Goal: Contribute content: Contribute content

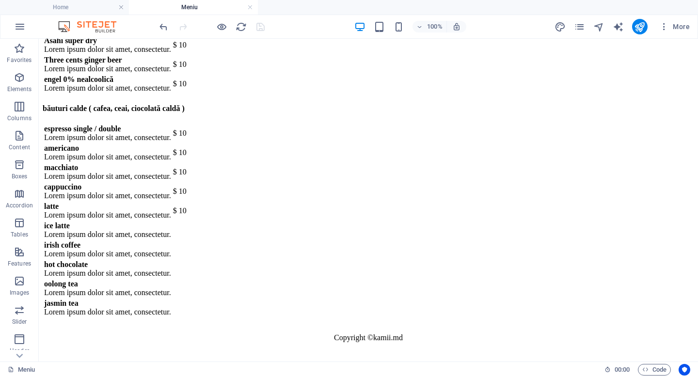
scroll to position [7864, 0]
click at [359, 334] on div "+ Add section" at bounding box center [368, 334] width 54 height 16
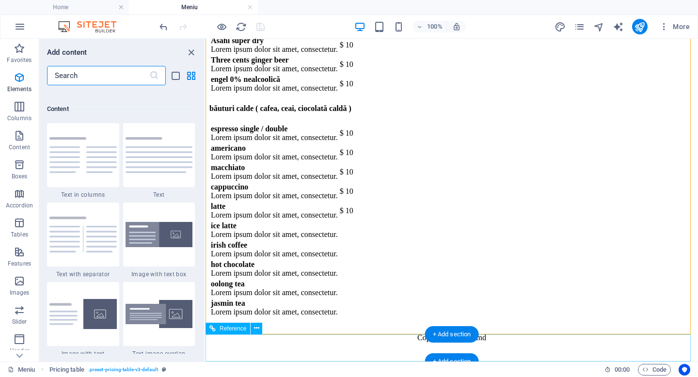
scroll to position [1695, 0]
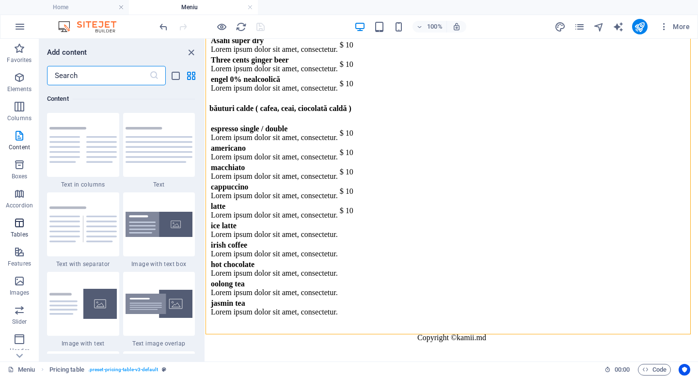
click at [25, 221] on icon "button" at bounding box center [20, 223] width 12 height 12
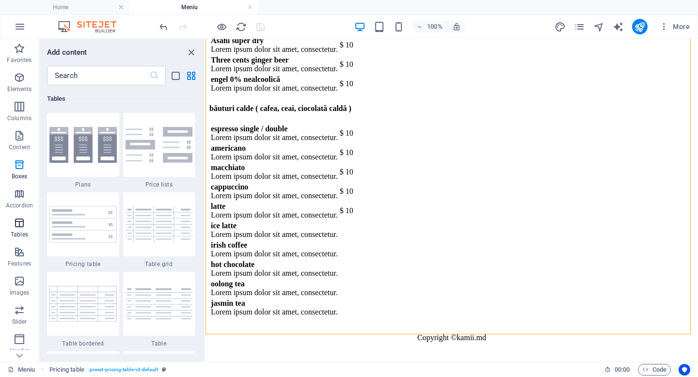
scroll to position [3355, 0]
click at [78, 228] on img at bounding box center [82, 224] width 67 height 37
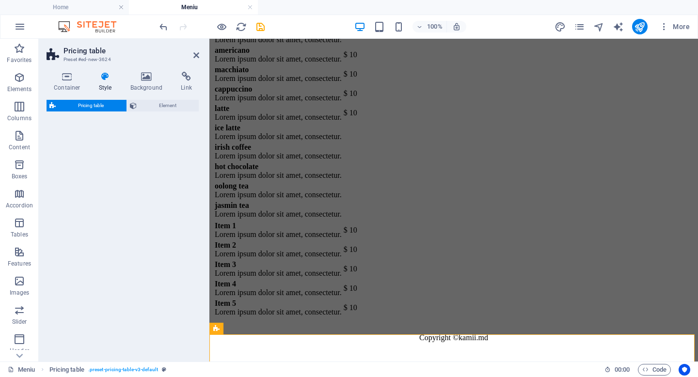
select select "rem"
select select "px"
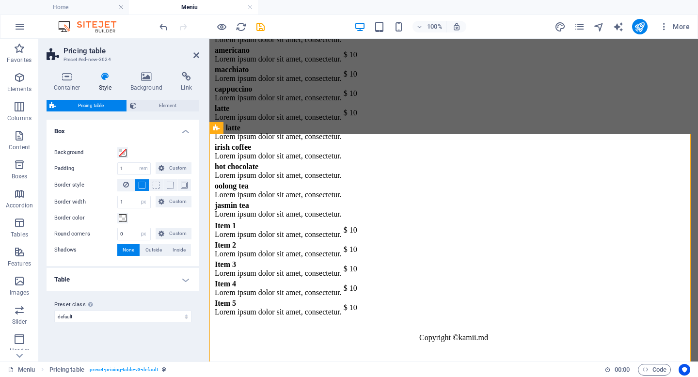
scroll to position [8115, 0]
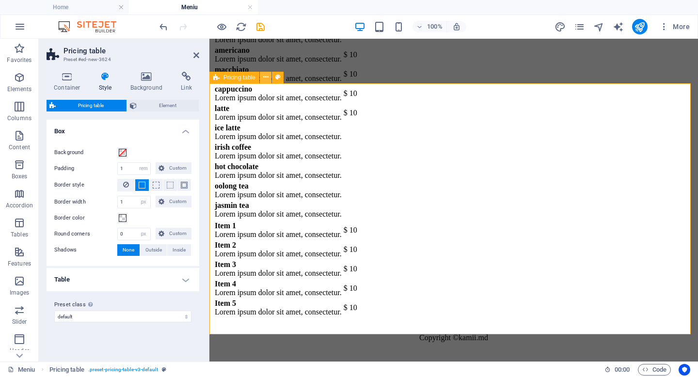
click at [267, 78] on icon at bounding box center [265, 77] width 5 height 10
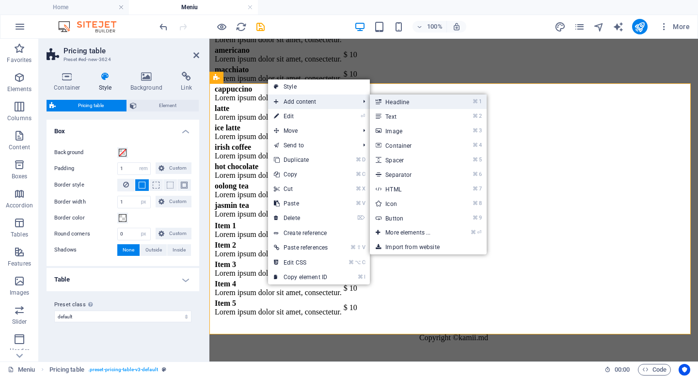
click at [399, 102] on link "⌘ 1 Headline" at bounding box center [410, 101] width 80 height 15
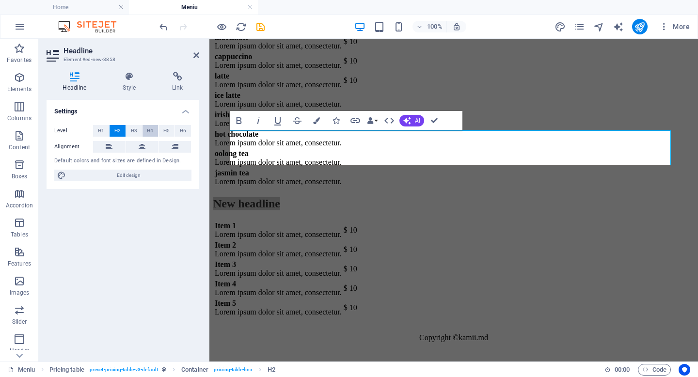
click at [150, 130] on span "H4" at bounding box center [150, 131] width 6 height 12
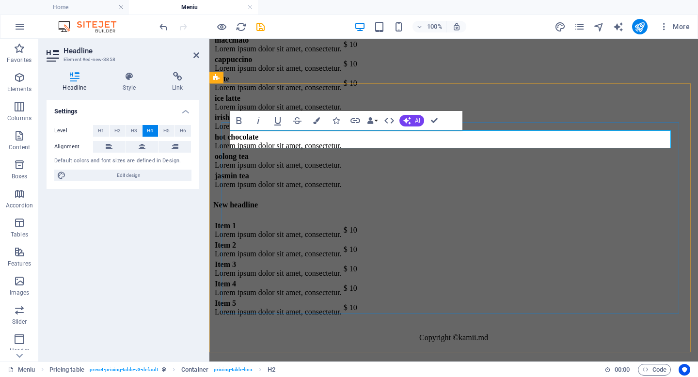
click at [335, 201] on h4 "New headline" at bounding box center [453, 205] width 481 height 9
